Goal: Information Seeking & Learning: Understand process/instructions

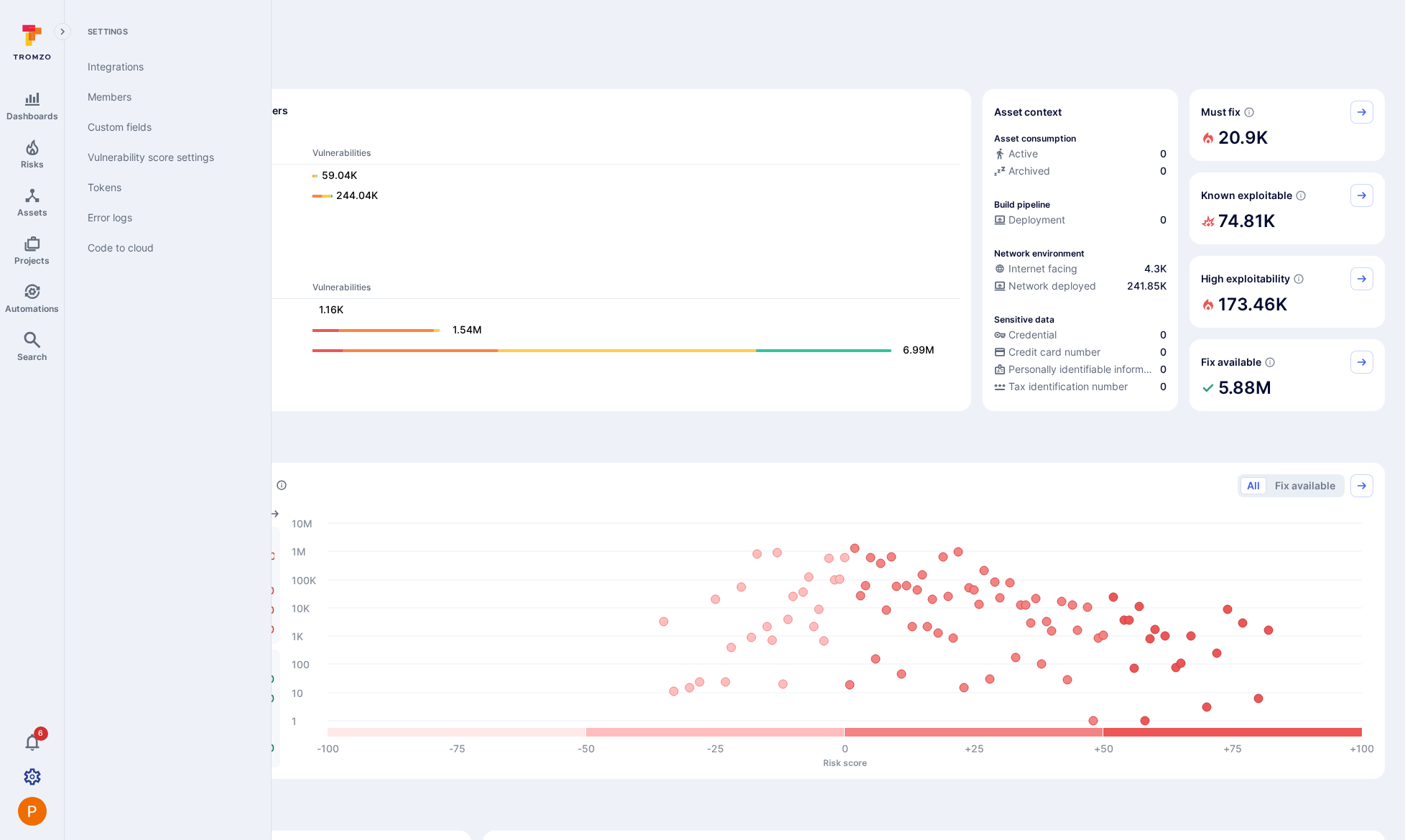
click at [34, 774] on icon "Settings" at bounding box center [32, 777] width 17 height 17
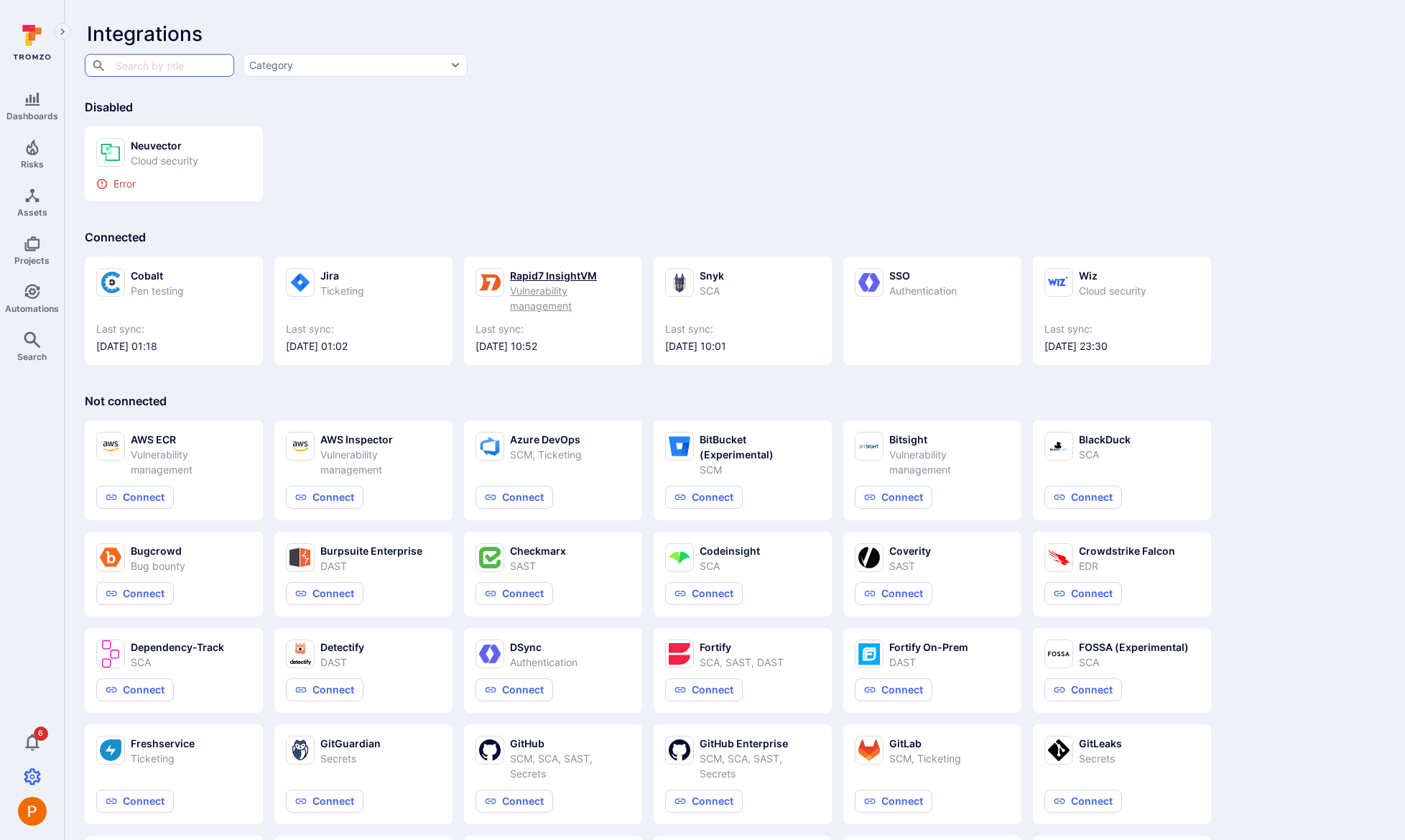
click at [523, 285] on div "Vulnerability management" at bounding box center [570, 298] width 121 height 30
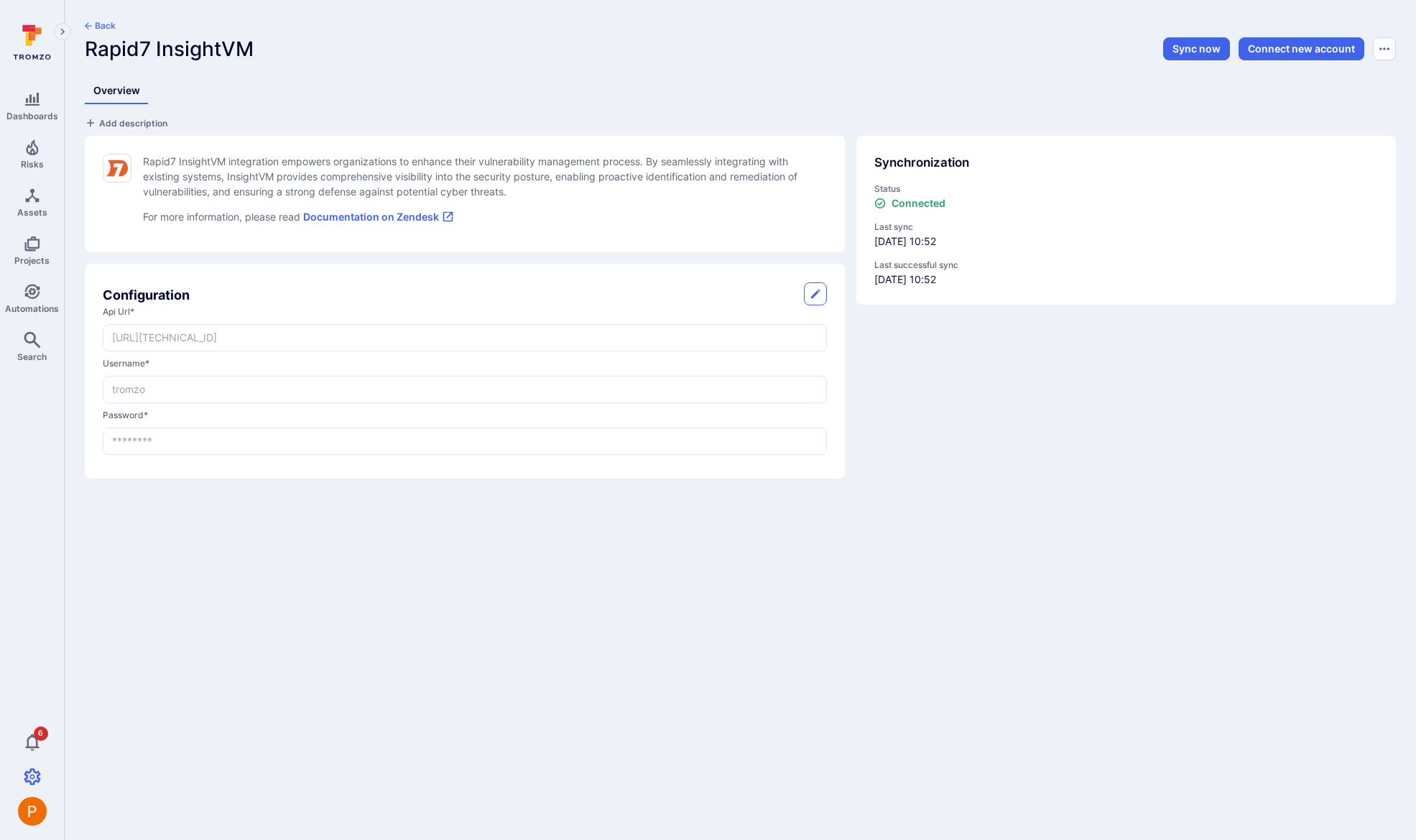
click at [442, 217] on link "Documentation on Zendesk" at bounding box center [378, 216] width 151 height 12
